Goal: Task Accomplishment & Management: Manage account settings

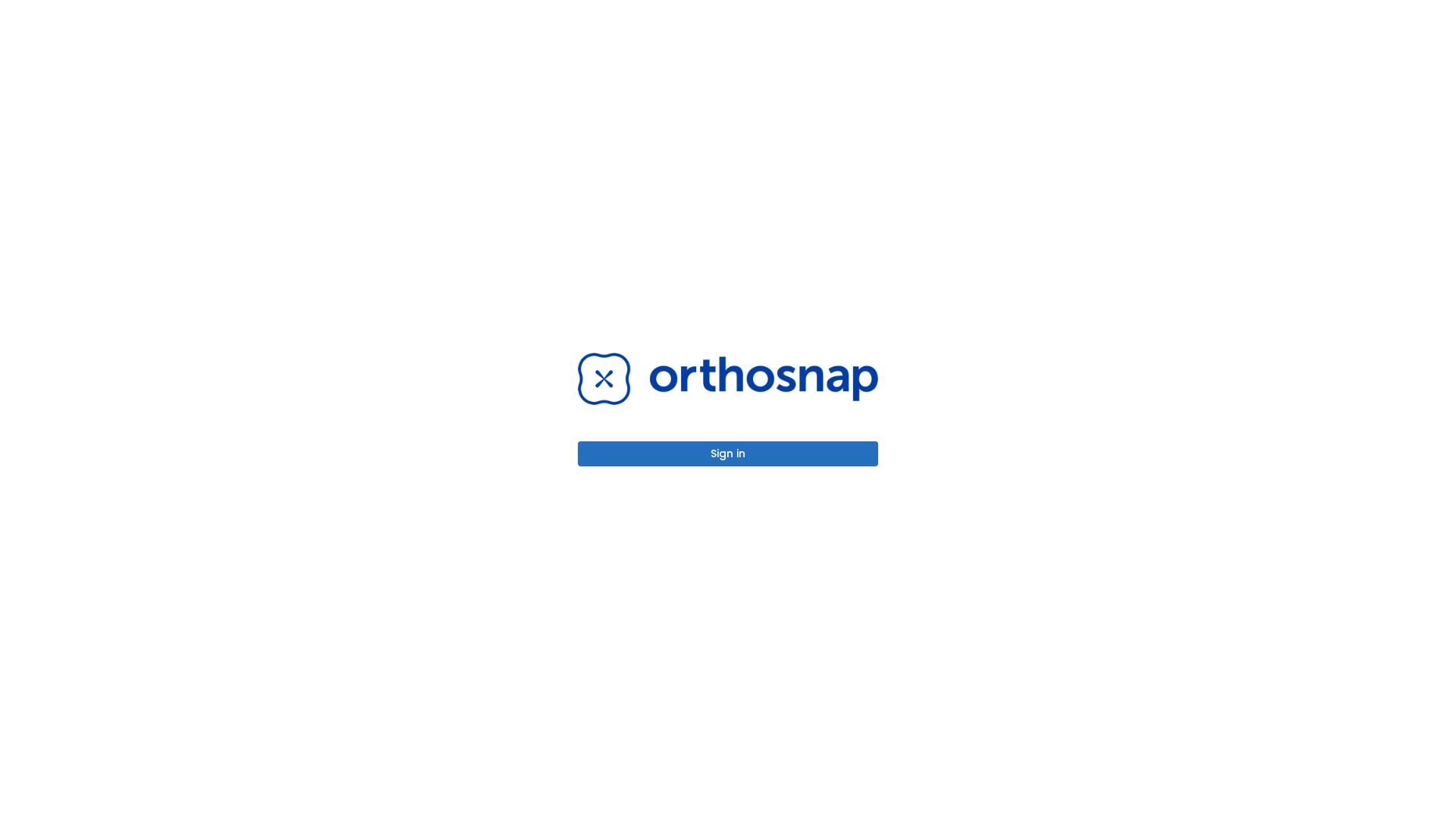
click at [728, 454] on button "Sign in" at bounding box center [728, 454] width 300 height 25
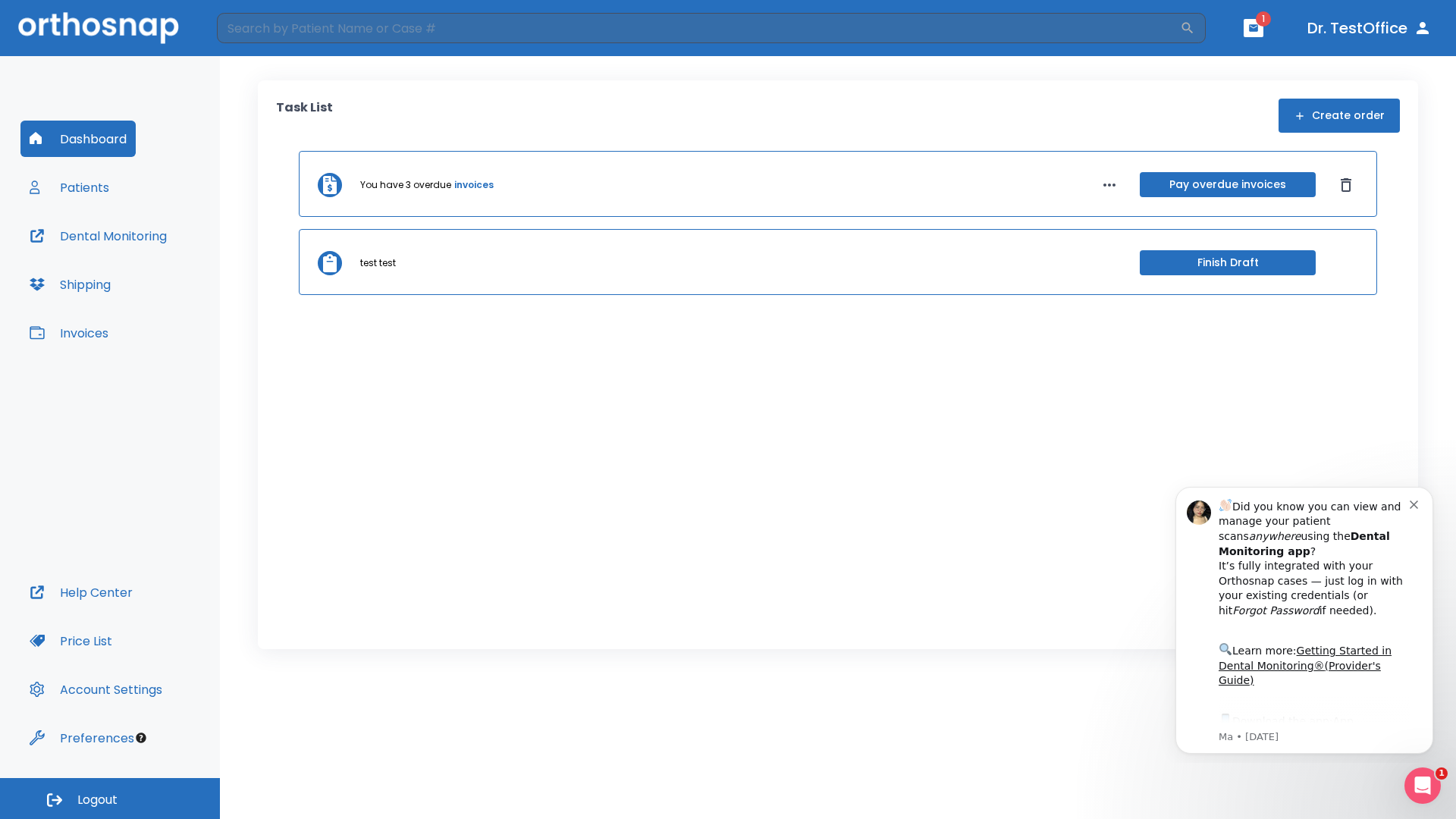
click at [110, 799] on span "Logout" at bounding box center [97, 799] width 40 height 17
